Goal: Task Accomplishment & Management: Manage account settings

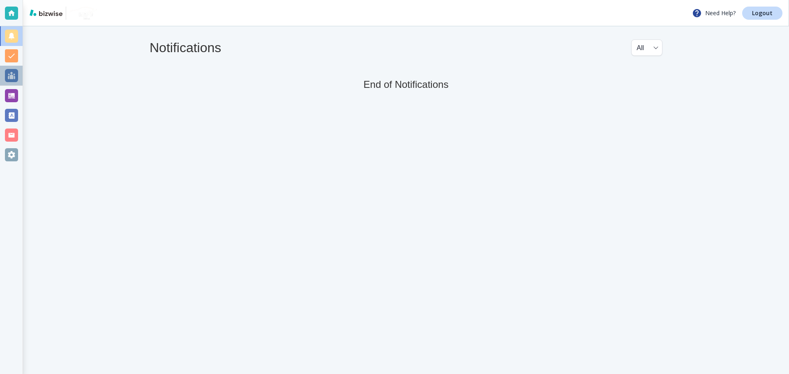
click at [14, 78] on div at bounding box center [11, 75] width 13 height 13
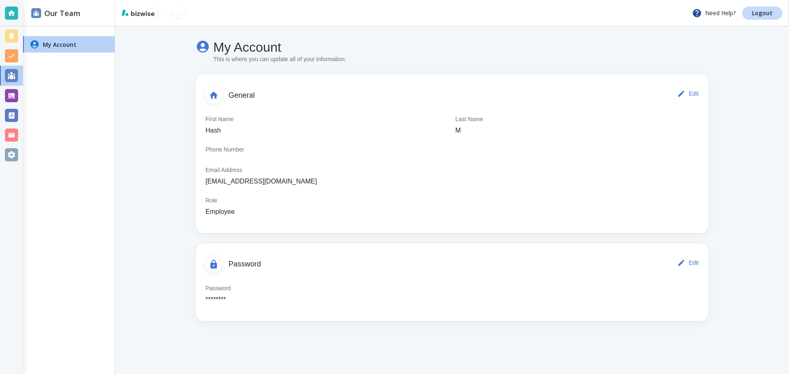
click at [9, 92] on div at bounding box center [11, 95] width 13 height 13
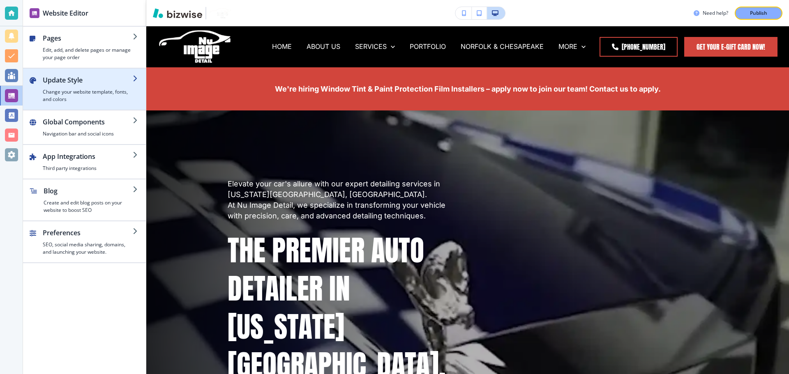
click at [89, 75] on h2 "Update Style" at bounding box center [88, 80] width 90 height 10
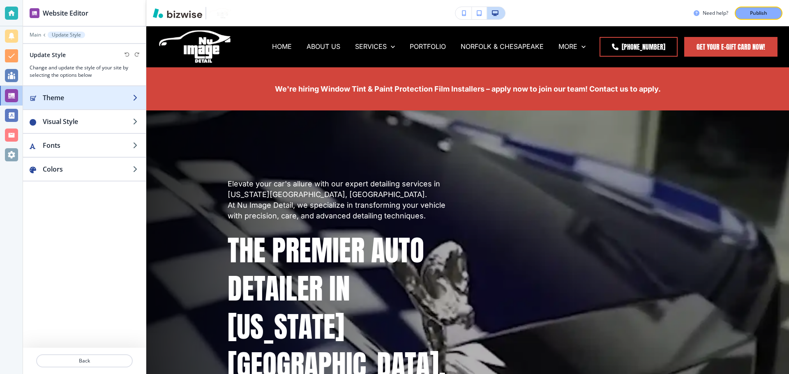
click at [92, 103] on div "button" at bounding box center [84, 106] width 123 height 7
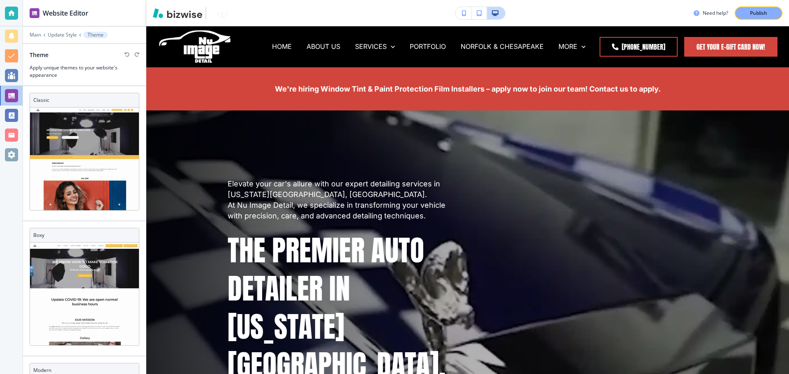
scroll to position [412, 0]
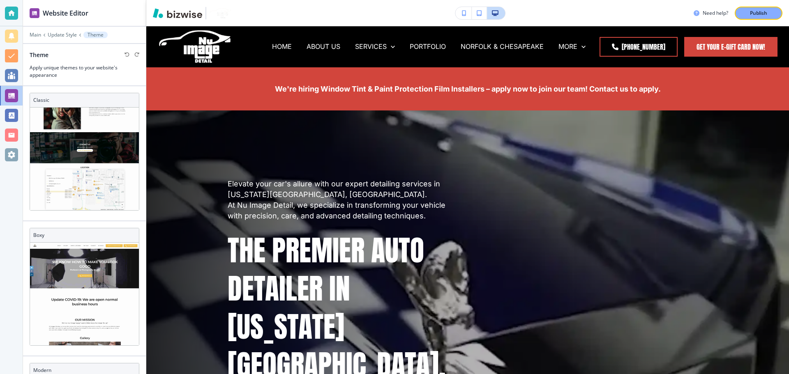
click at [38, 38] on div "Main Update Style Theme" at bounding box center [85, 35] width 110 height 7
click at [38, 32] on p "Main" at bounding box center [36, 35] width 12 height 6
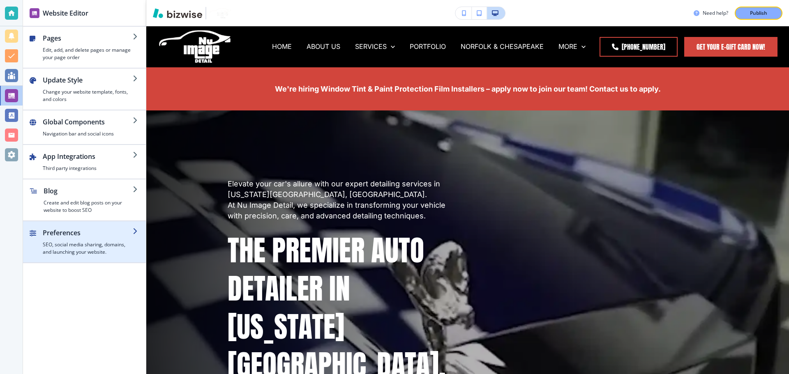
click at [72, 236] on h2 "Preferences" at bounding box center [88, 233] width 90 height 10
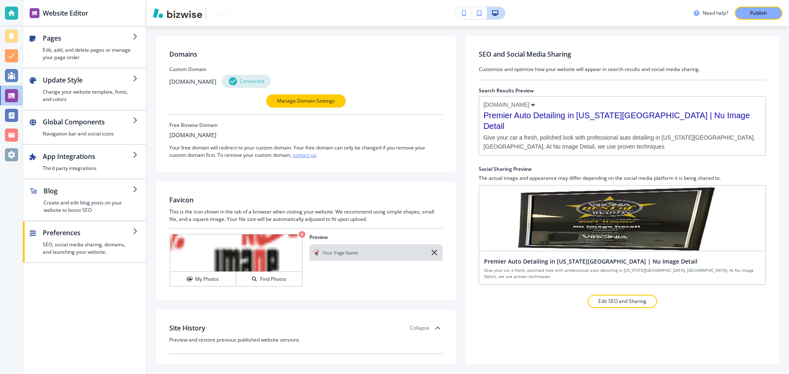
scroll to position [3, 0]
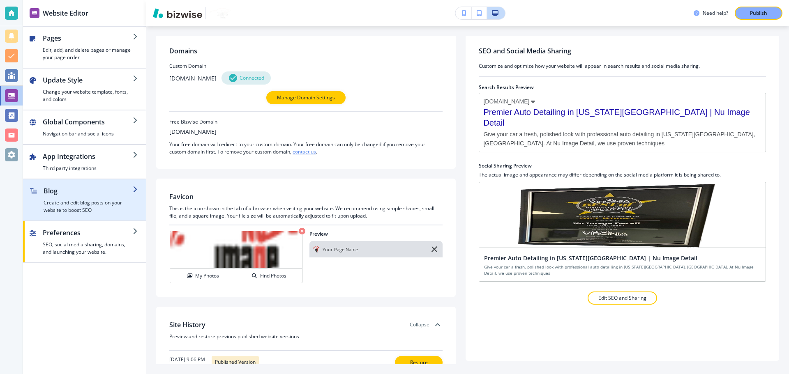
click at [83, 191] on h2 "Blog" at bounding box center [88, 191] width 89 height 10
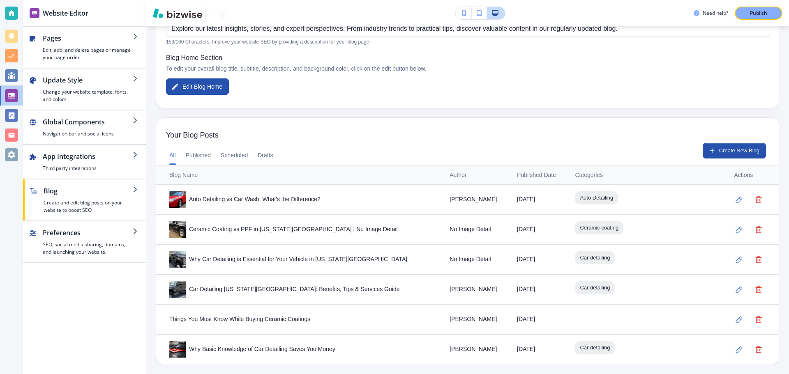
scroll to position [0, 0]
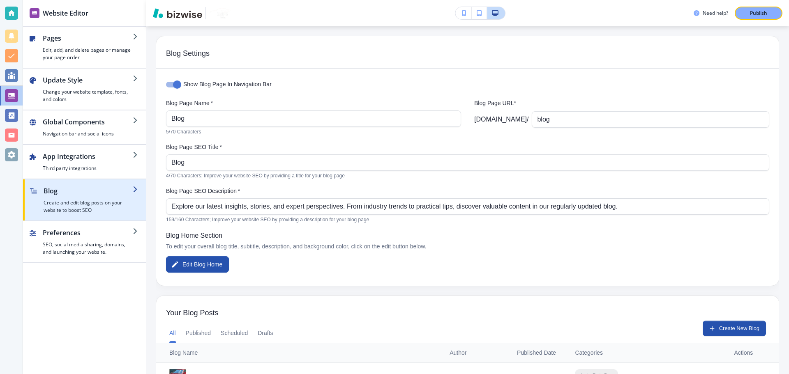
click at [87, 195] on h2 "Blog" at bounding box center [88, 191] width 89 height 10
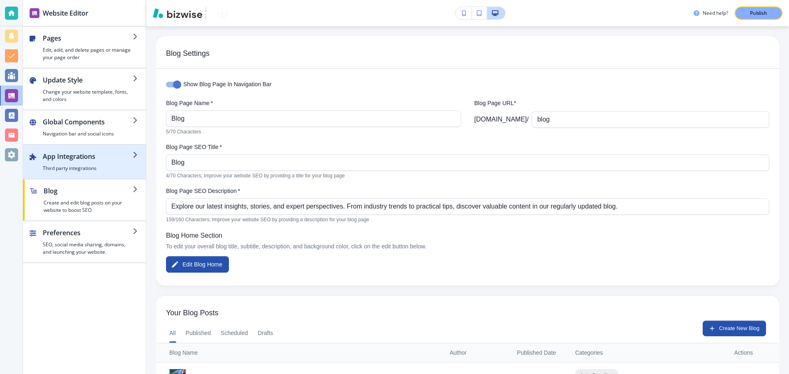
click at [91, 164] on div "button" at bounding box center [88, 162] width 90 height 3
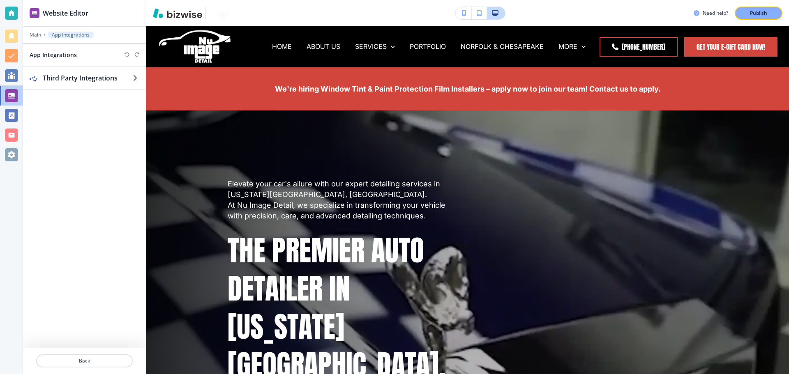
drag, startPoint x: 91, startPoint y: 164, endPoint x: 129, endPoint y: 99, distance: 75.7
click at [129, 99] on div "Third Party Integrations" at bounding box center [84, 207] width 123 height 281
click at [99, 74] on h2 "Third Party Integrations" at bounding box center [88, 78] width 90 height 10
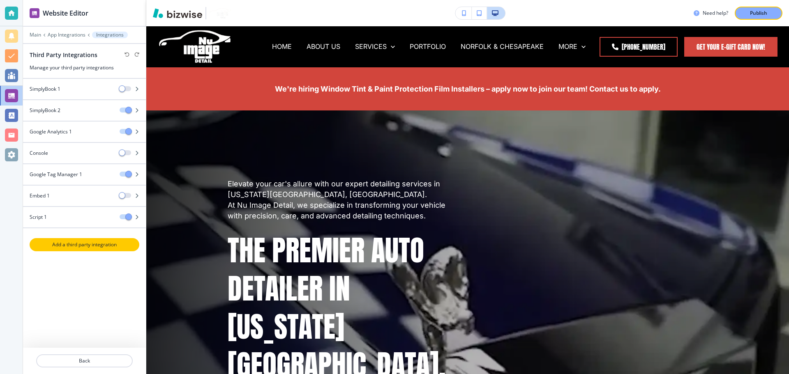
click at [91, 248] on p "Add a third party integration" at bounding box center [84, 244] width 108 height 7
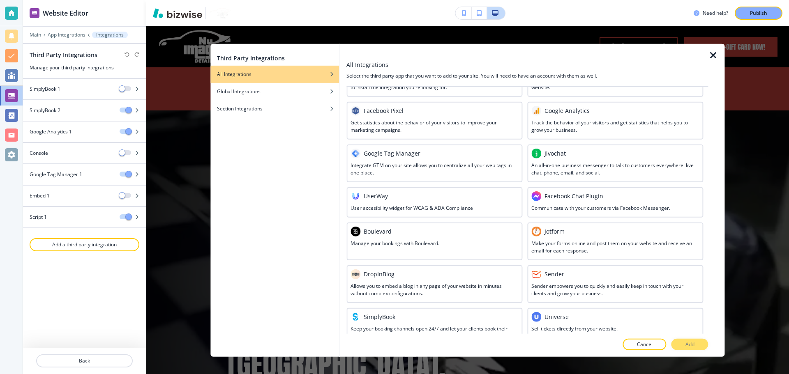
scroll to position [51, 0]
click at [440, 158] on div at bounding box center [435, 159] width 168 height 3
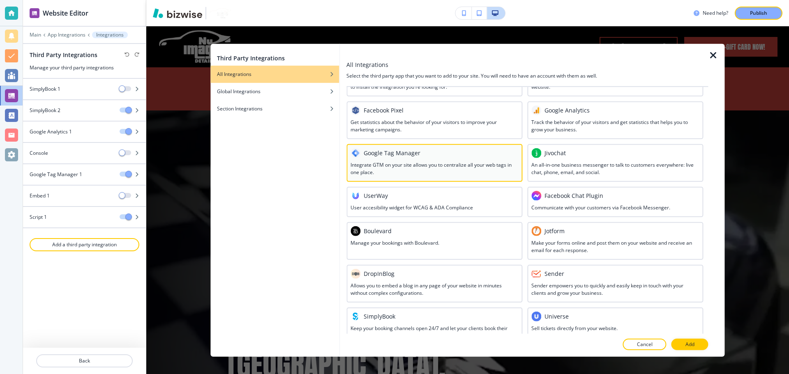
click at [434, 164] on h3 "Integrate GTM on your site allows you to centralize all your web tags in one pl…" at bounding box center [435, 168] width 168 height 15
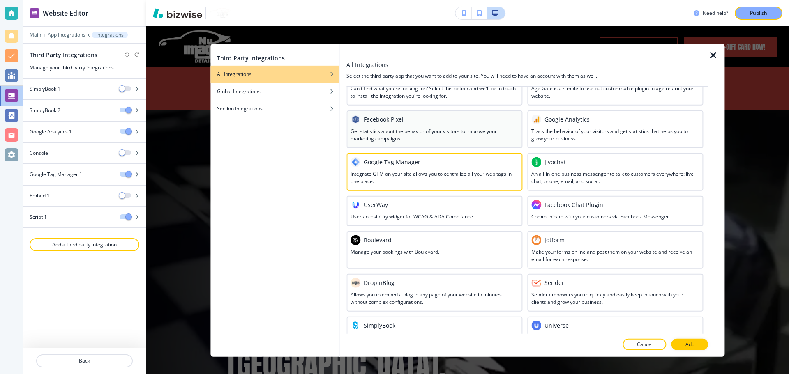
scroll to position [0, 0]
